Goal: Transaction & Acquisition: Book appointment/travel/reservation

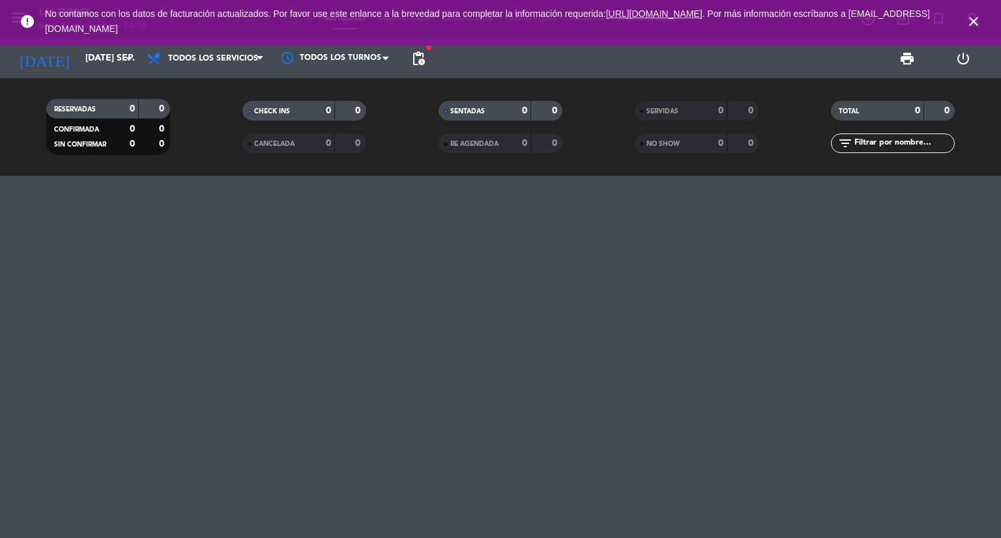
click at [976, 21] on icon "close" at bounding box center [974, 22] width 16 height 16
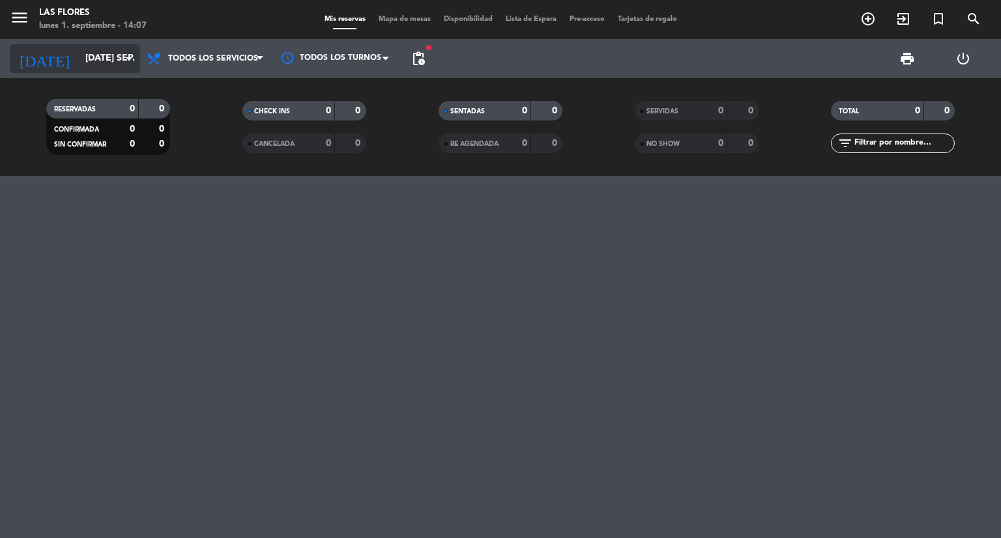
click at [135, 58] on icon "arrow_drop_down" at bounding box center [129, 59] width 16 height 16
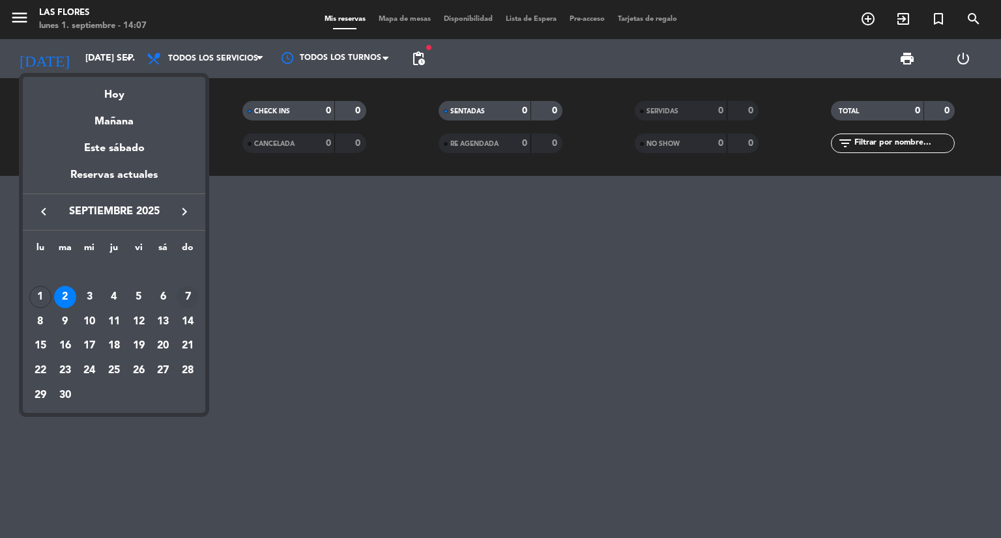
click at [183, 306] on div "7" at bounding box center [188, 297] width 22 height 22
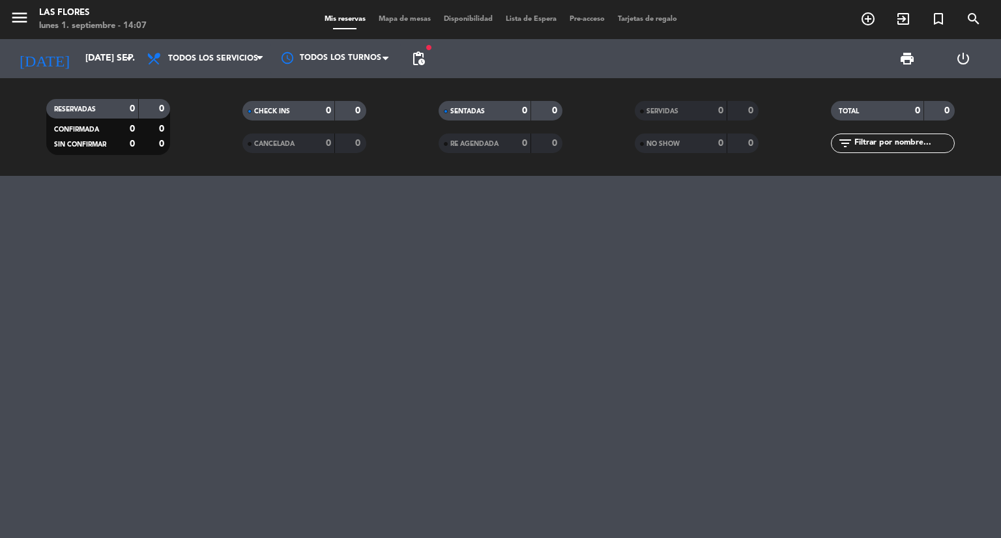
type input "dom. [DATE]"
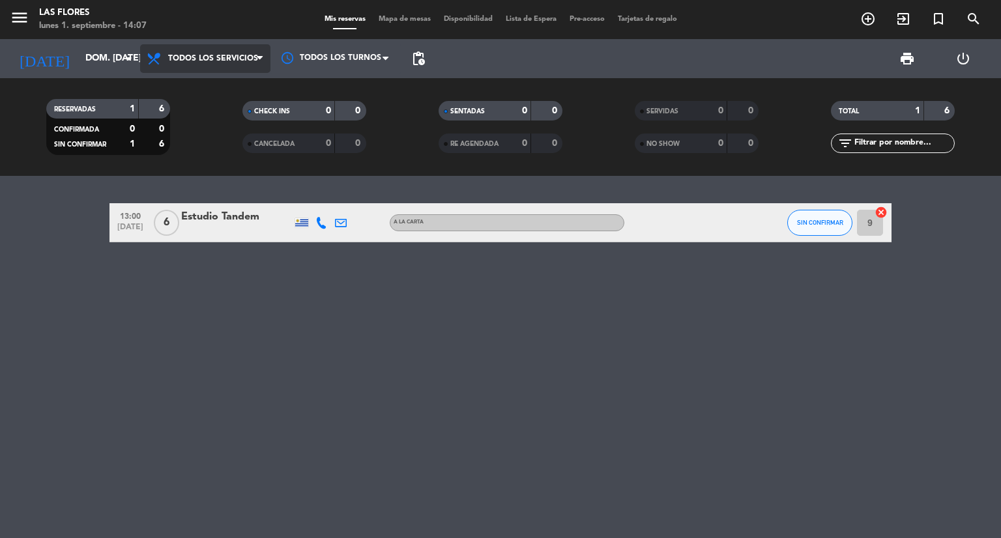
click at [235, 68] on span "Todos los servicios" at bounding box center [205, 58] width 130 height 29
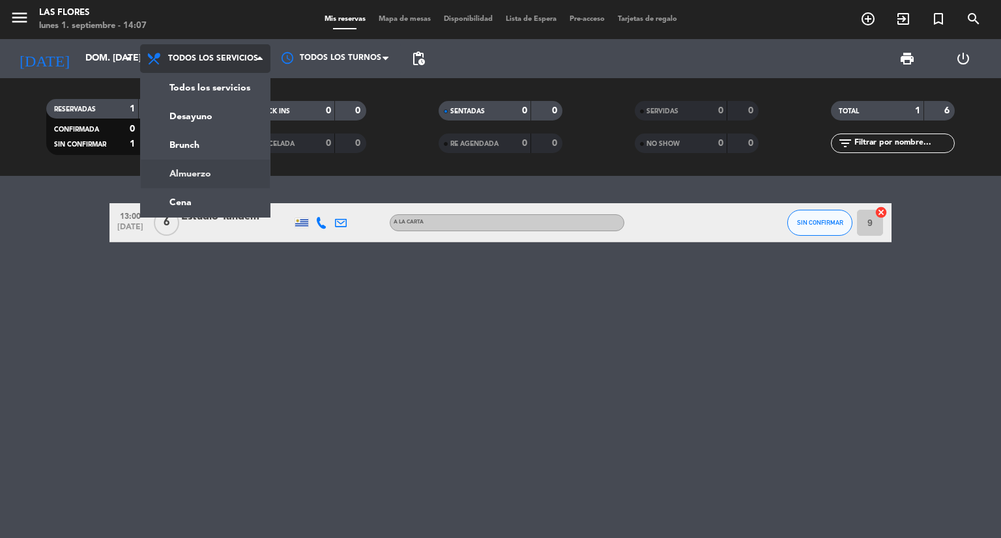
click at [210, 173] on div "menu Las [PERSON_NAME] lunes 1. septiembre - 14:07 Mis reservas Mapa de mesas D…" at bounding box center [500, 88] width 1001 height 176
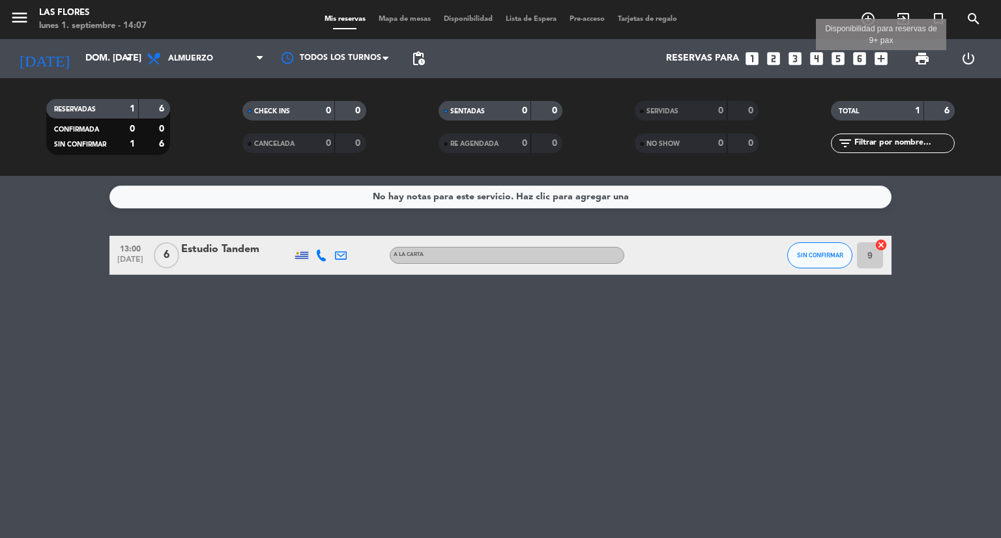
click at [884, 58] on icon "add_box" at bounding box center [881, 58] width 17 height 17
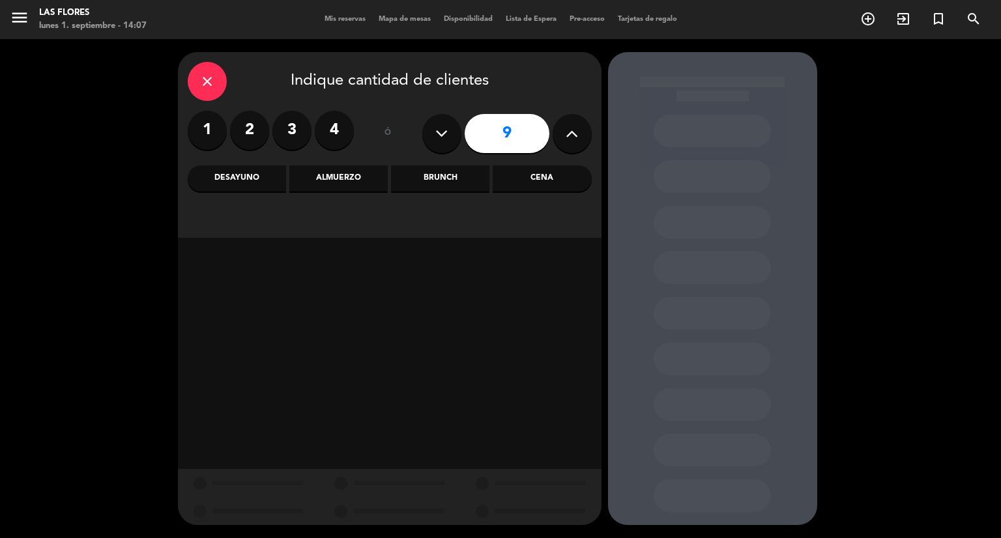
click at [560, 136] on button at bounding box center [572, 133] width 39 height 39
type input "10"
click at [379, 183] on div "Almuerzo" at bounding box center [338, 179] width 98 height 26
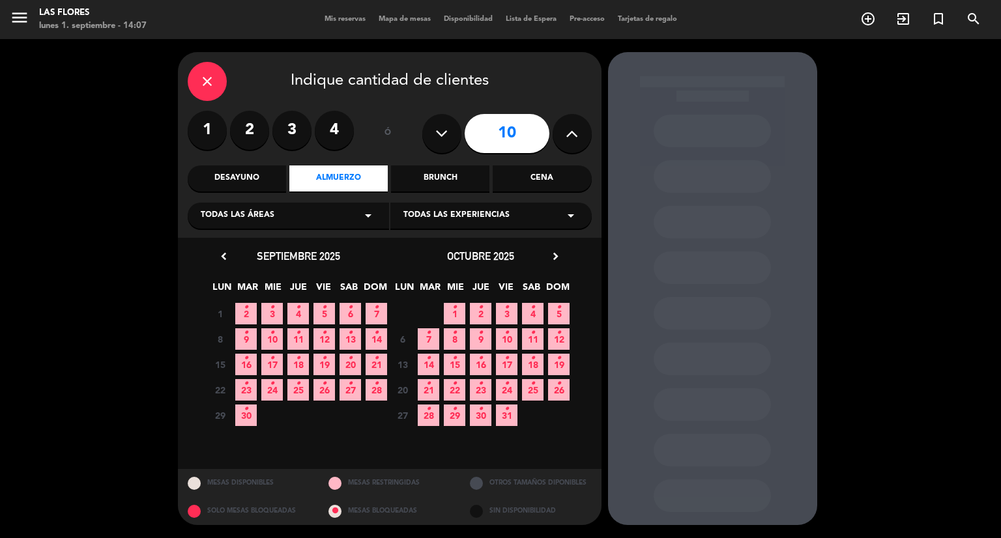
click at [378, 316] on icon "•" at bounding box center [376, 307] width 5 height 21
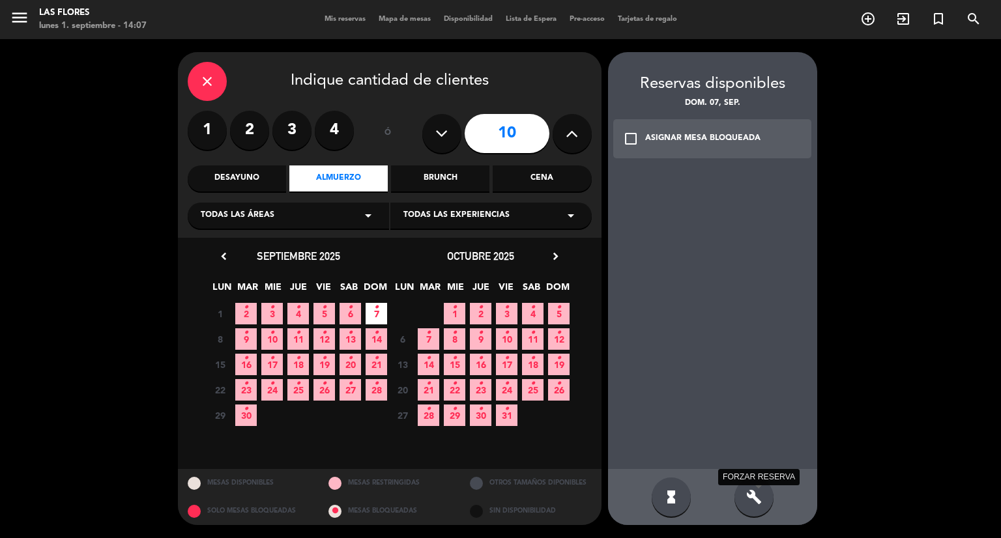
click at [759, 501] on icon "build" at bounding box center [754, 497] width 16 height 16
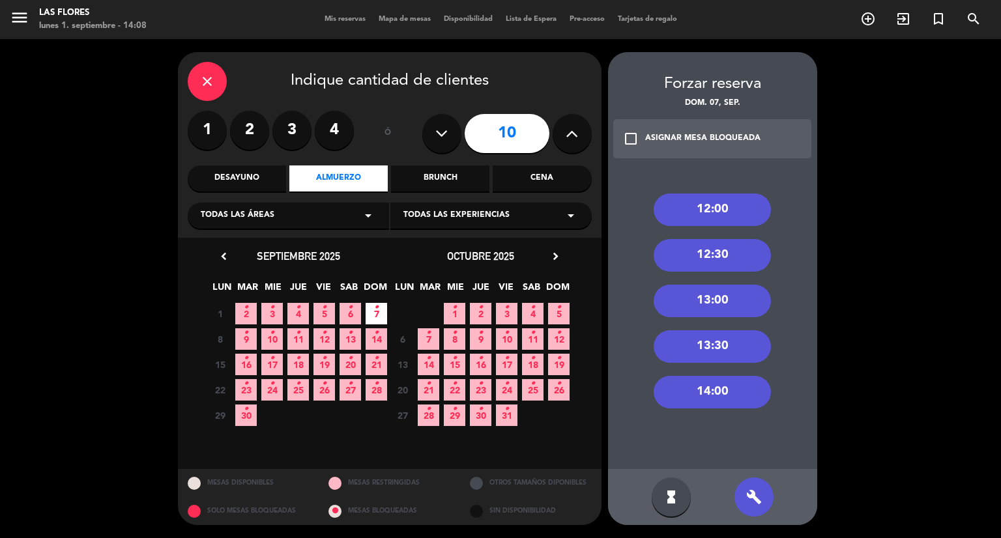
click at [738, 305] on div "13:00" at bounding box center [712, 301] width 117 height 33
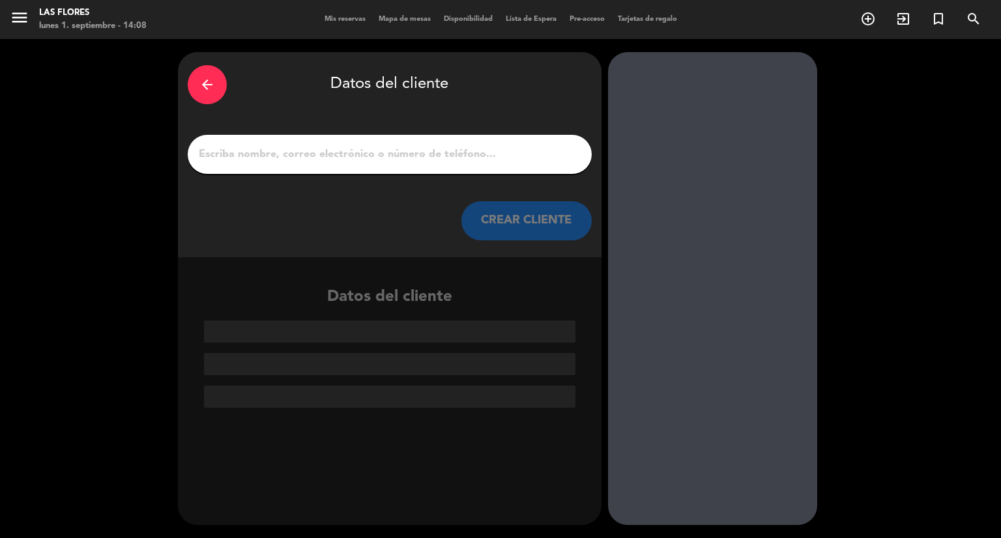
click at [502, 159] on input "1" at bounding box center [389, 154] width 385 height 18
paste input "[PERSON_NAME]"
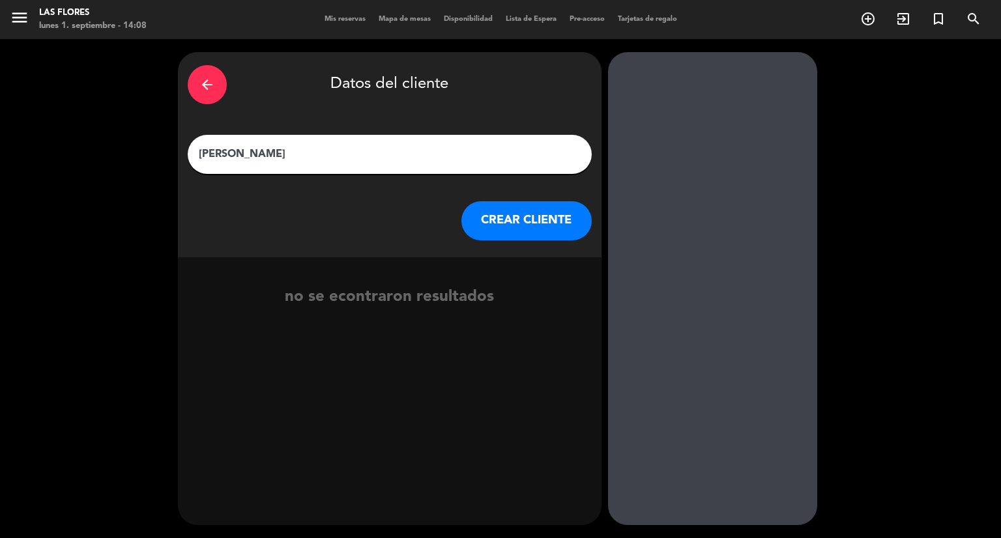
type input "[PERSON_NAME]"
click at [501, 238] on button "CREAR CLIENTE" at bounding box center [526, 220] width 130 height 39
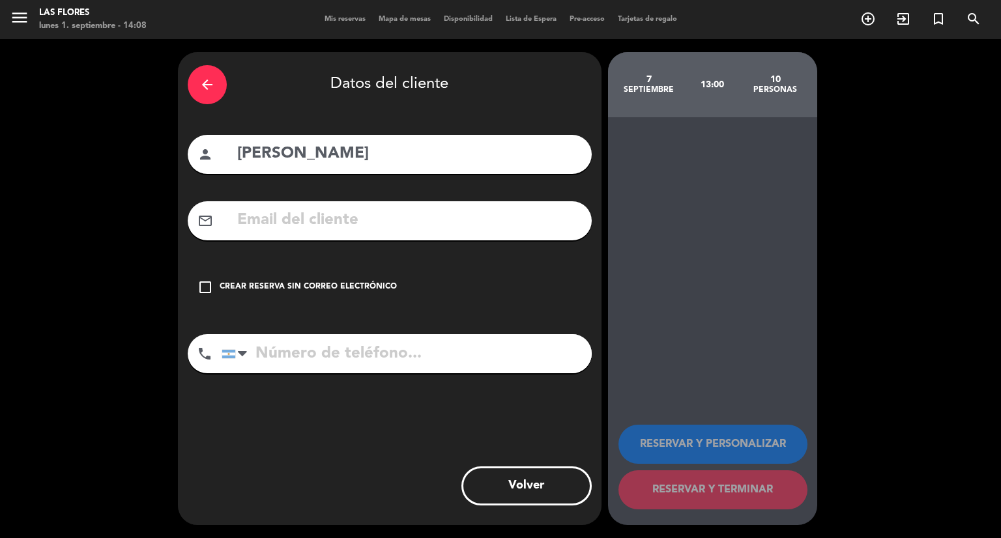
click at [345, 217] on input "text" at bounding box center [409, 220] width 346 height 27
paste input "[EMAIL_ADDRESS][DOMAIN_NAME]"
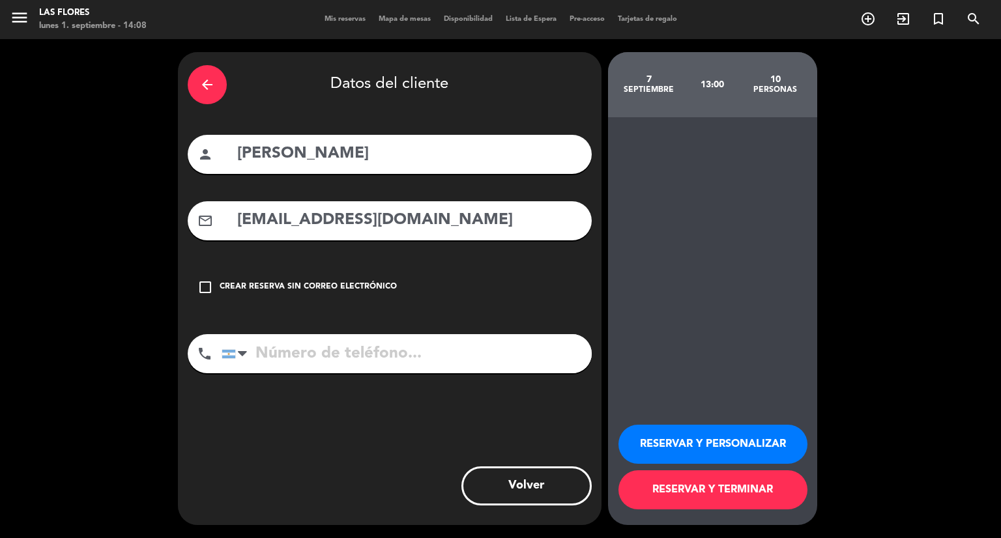
type input "[EMAIL_ADDRESS][DOMAIN_NAME]"
click at [297, 363] on input "tel" at bounding box center [407, 353] width 370 height 39
click at [343, 361] on input "tel" at bounding box center [407, 353] width 370 height 39
paste input "1159694651"
type input "1159694651"
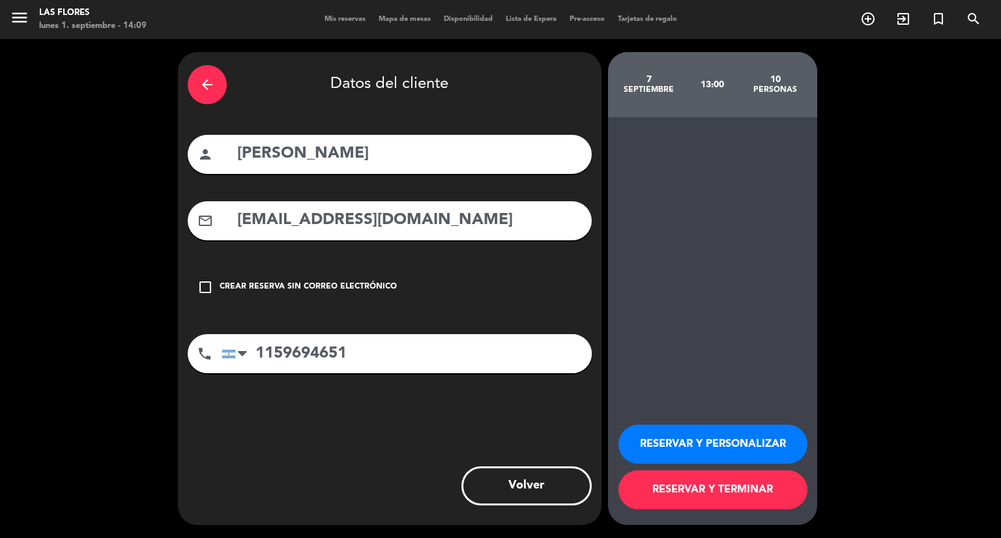
click at [735, 491] on button "RESERVAR Y TERMINAR" at bounding box center [712, 490] width 189 height 39
